Goal: Navigation & Orientation: Find specific page/section

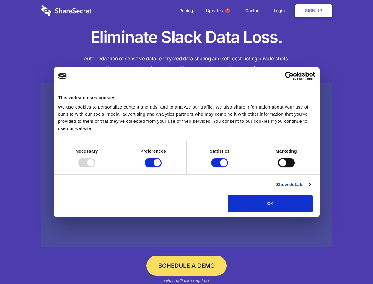
click at [95, 167] on div at bounding box center [86, 162] width 17 height 9
click at [162, 167] on input "Preferences" at bounding box center [153, 162] width 17 height 9
checkbox input "false"
click at [221, 167] on input "Statistics" at bounding box center [219, 162] width 17 height 9
checkbox input "false"
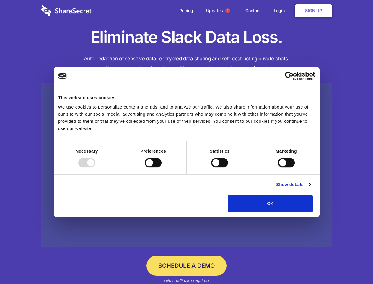
click at [278, 167] on input "Marketing" at bounding box center [286, 162] width 17 height 9
checkbox input "true"
click at [311, 188] on link "Show details" at bounding box center [293, 184] width 34 height 7
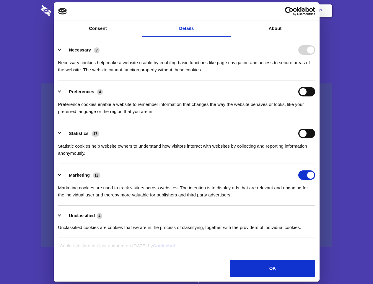
click at [316, 164] on li "Statistics 17 Statistic cookies help website owners to understand how visitors …" at bounding box center [186, 143] width 257 height 42
click at [228, 11] on span "1" at bounding box center [228, 10] width 5 height 5
